Goal: Obtain resource: Obtain resource

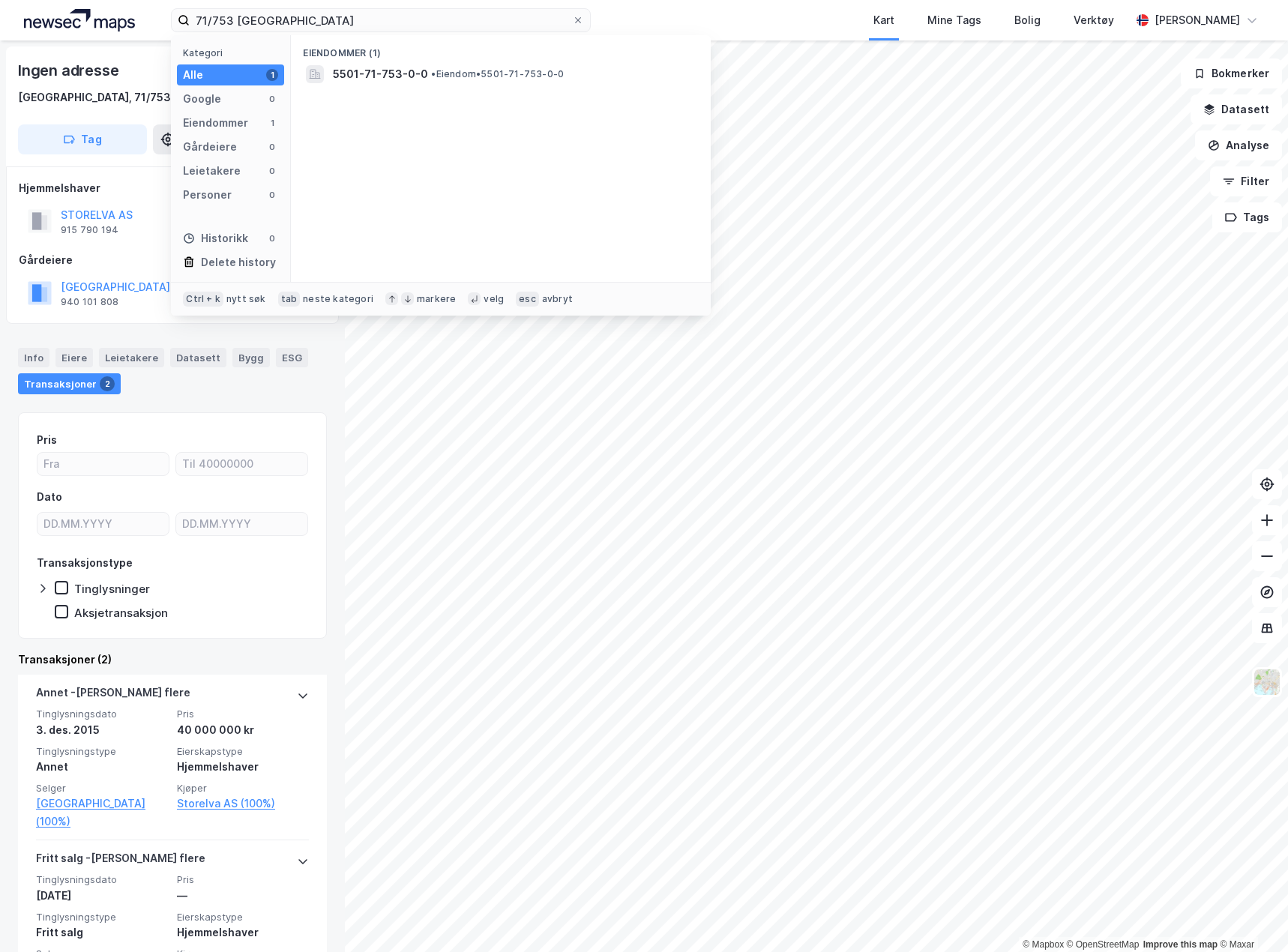
click at [256, 9] on input "71/753 [GEOGRAPHIC_DATA]" at bounding box center [381, 21] width 382 height 23
type input "117/82 [GEOGRAPHIC_DATA]"
click at [410, 63] on div "5501-117-82-0-0 • Eiendom • 5501-117-82-0-0" at bounding box center [500, 74] width 396 height 24
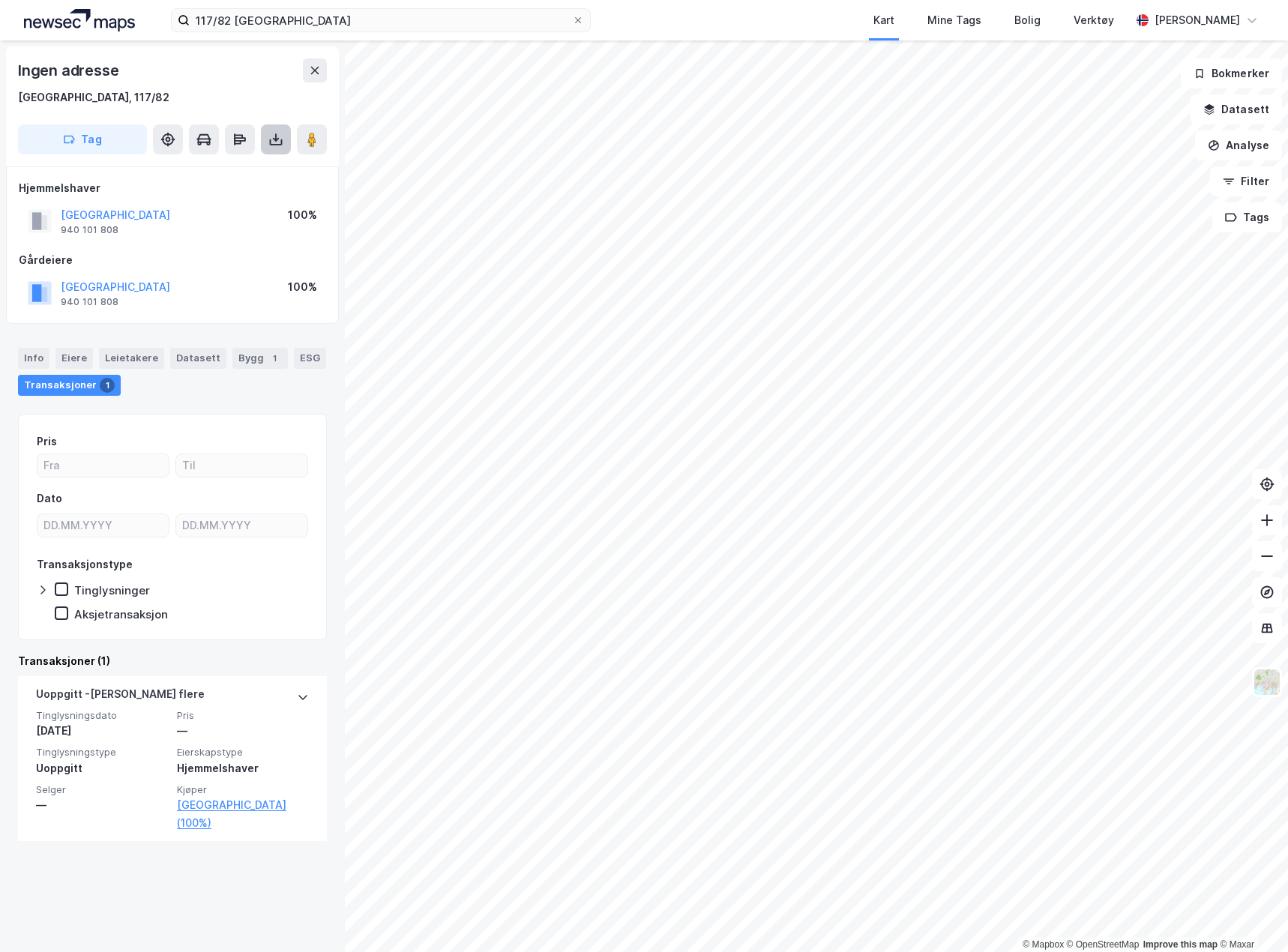
click at [282, 139] on icon at bounding box center [275, 142] width 12 height 6
click at [257, 175] on div "Last ned grunnbok" at bounding box center [211, 169] width 160 height 24
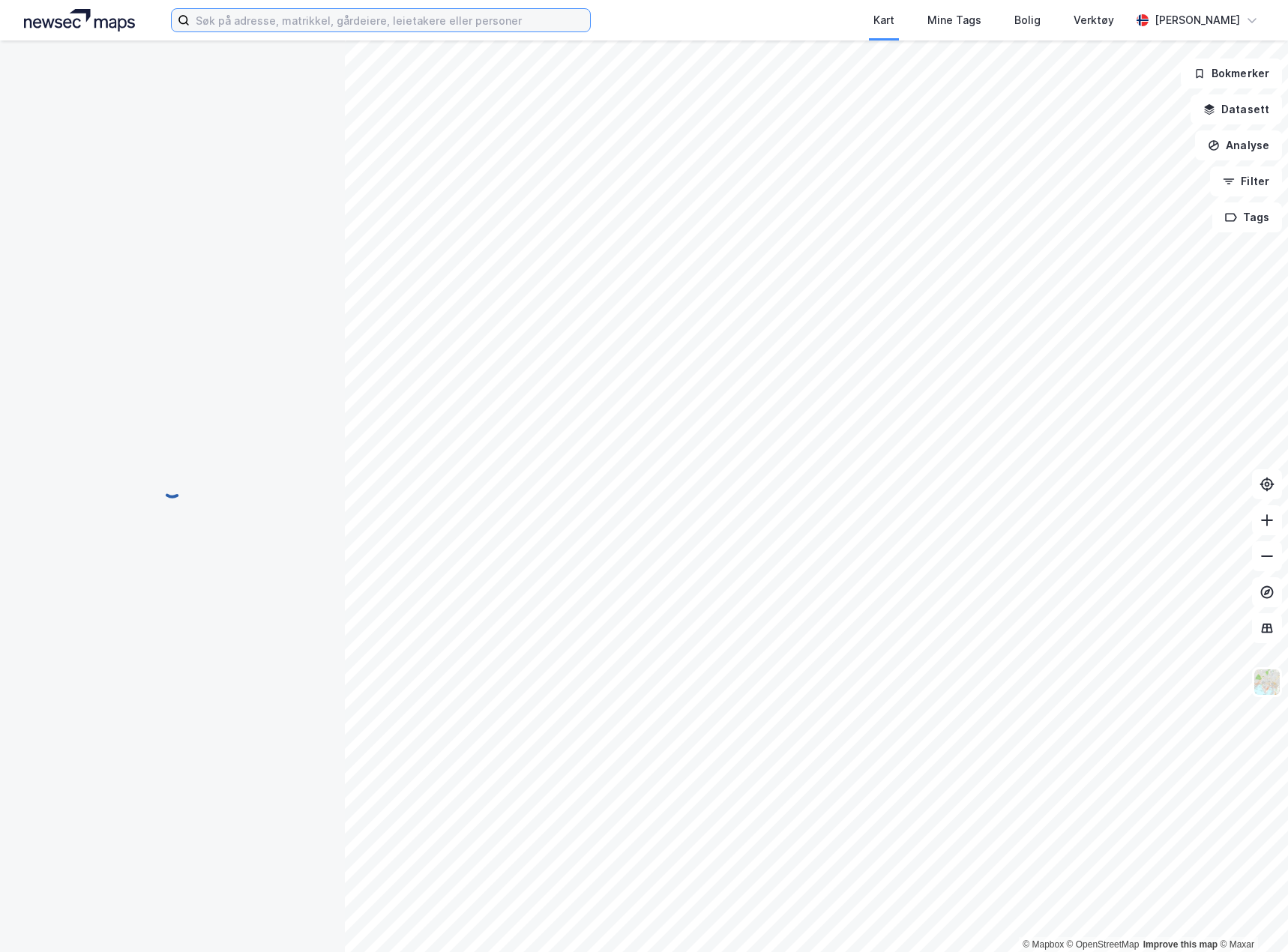
click at [353, 15] on input at bounding box center [390, 21] width 400 height 23
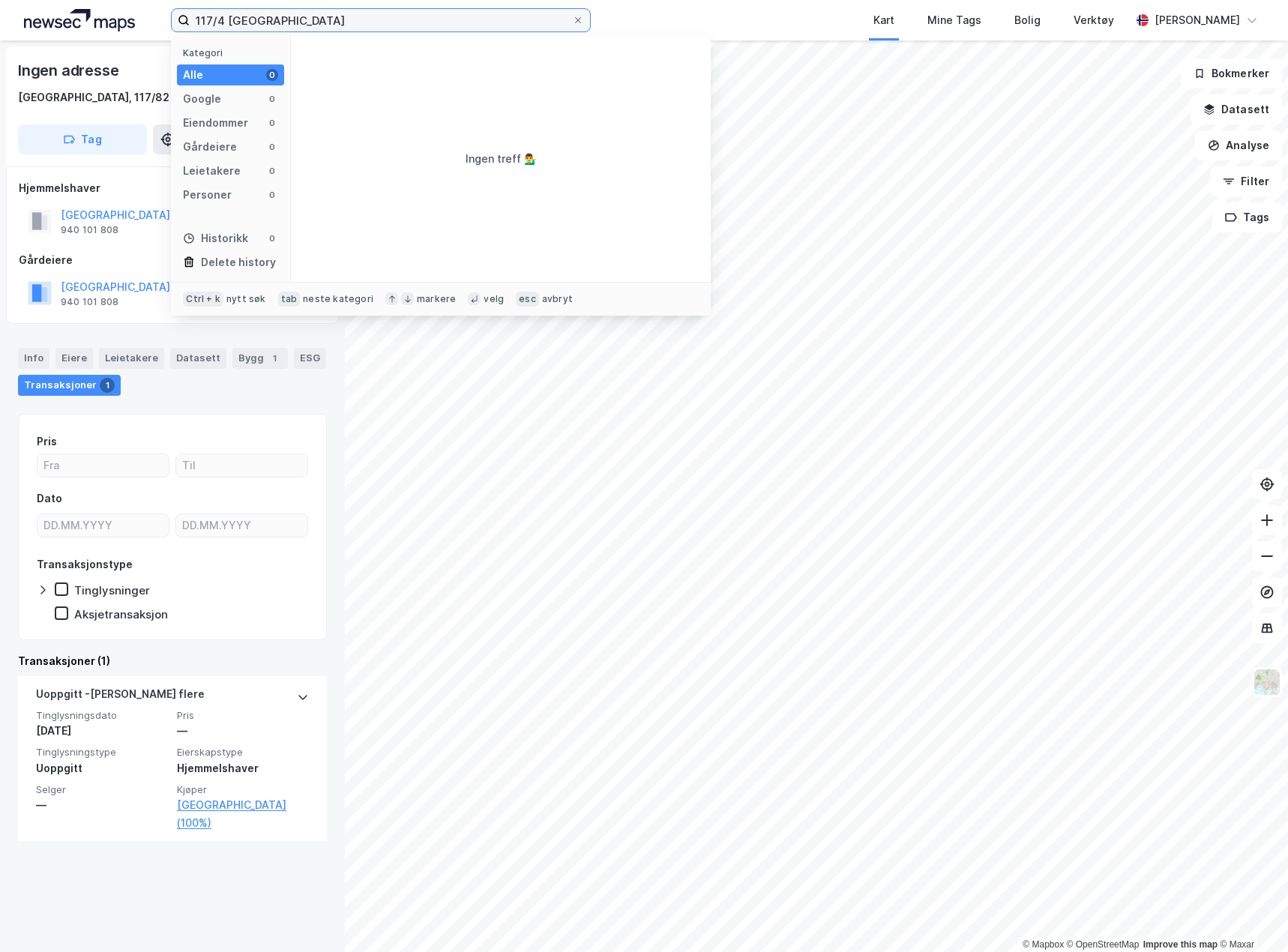
click at [252, 23] on input "117/4 tromsø" at bounding box center [381, 21] width 382 height 23
type input "117/4 tromsø"
